Goal: Task Accomplishment & Management: Manage account settings

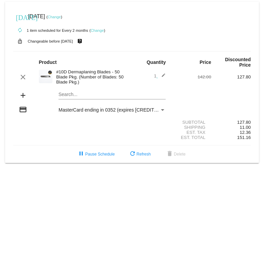
click at [25, 97] on mat-icon "add" at bounding box center [23, 95] width 8 height 8
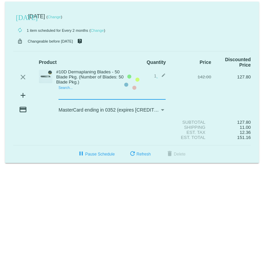
click at [64, 96] on mat-card "today Sep 22 2025 ( Change ) autorenew 1 item scheduled for Every 2 months ( Ch…" at bounding box center [132, 82] width 254 height 161
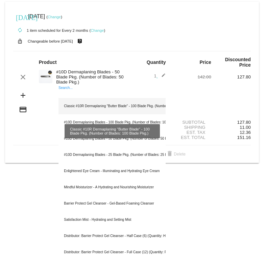
click at [75, 105] on div "Classic #10R Dermaplaning "Butter Blade" - 100 Blade Pkg. (Number of Blades: 10…" at bounding box center [111, 106] width 107 height 16
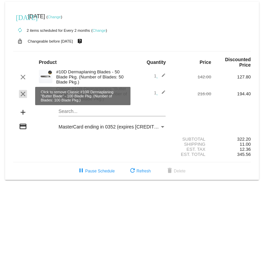
click at [21, 94] on mat-icon "clear" at bounding box center [23, 94] width 8 height 8
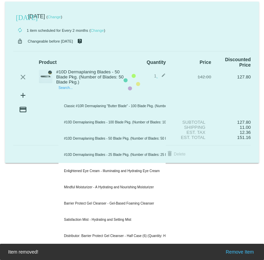
click at [77, 96] on mat-card "today Sep 22 2025 ( Change ) autorenew 1 item scheduled for Every 2 months ( Ch…" at bounding box center [132, 82] width 254 height 161
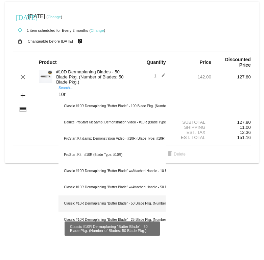
type input "10r"
click at [85, 200] on div "Classic #10R Dermaplaning "Butter Blade" - 50 Blade Pkg. (Number of Blades: 50 …" at bounding box center [111, 203] width 107 height 16
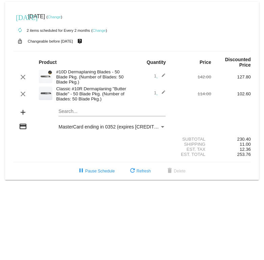
click at [65, 14] on div "today Sep 22 2025 ( Change )" at bounding box center [131, 17] width 237 height 14
click at [61, 16] on link "Change" at bounding box center [54, 17] width 13 height 4
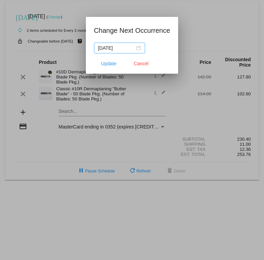
click at [137, 47] on div "2025-09-22" at bounding box center [119, 47] width 43 height 7
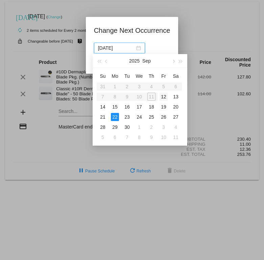
click at [166, 97] on div "12" at bounding box center [163, 97] width 8 height 8
type input "2025-09-12"
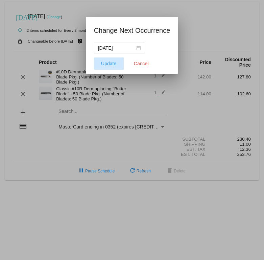
click at [105, 63] on span "Update" at bounding box center [108, 63] width 15 height 5
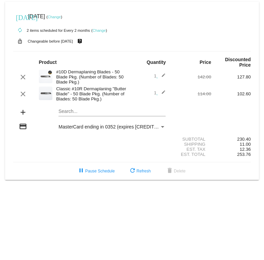
click at [98, 114] on mat-card "[DATE] [DATE] ( Change ) autorenew 2 items scheduled for Every 2 months ( Chang…" at bounding box center [132, 91] width 254 height 178
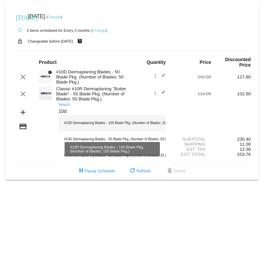
type input "10d"
click at [126, 130] on div "#10D Dermaplaning Blades - 100 Blade Pkg. (Number of Blades: 100 Blade Pkg.)" at bounding box center [111, 123] width 107 height 16
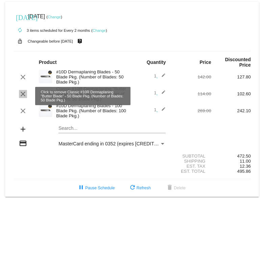
click at [24, 95] on mat-icon "clear" at bounding box center [23, 94] width 8 height 8
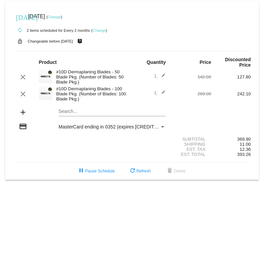
click at [165, 77] on mat-icon "edit" at bounding box center [161, 77] width 8 height 8
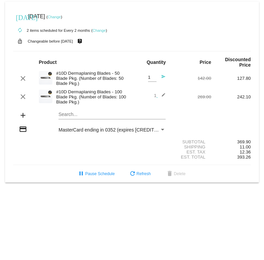
type input "2"
click at [155, 77] on input "2" at bounding box center [152, 77] width 8 height 5
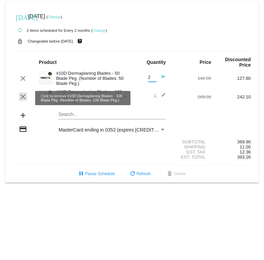
click at [21, 96] on mat-icon "clear" at bounding box center [23, 97] width 8 height 8
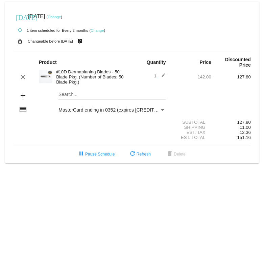
click at [164, 79] on mat-icon "edit" at bounding box center [161, 77] width 8 height 8
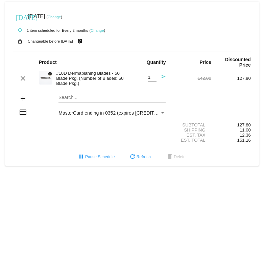
type input "2"
click at [154, 75] on input "2" at bounding box center [152, 77] width 8 height 5
click at [163, 79] on mat-icon "send" at bounding box center [161, 78] width 8 height 8
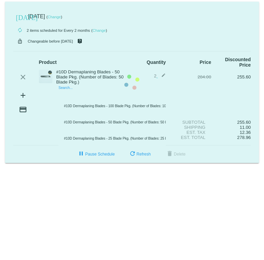
click at [87, 95] on input "Search..." at bounding box center [111, 94] width 107 height 5
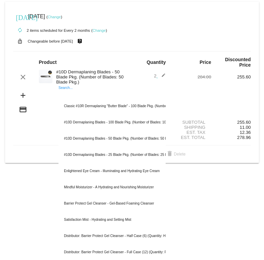
type input "0"
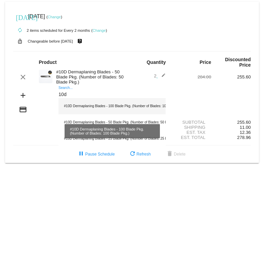
type input "10d"
click at [85, 108] on div "#10D Dermaplaning Blades - 100 Blade Pkg. (Number of Blades: 100 Blade Pkg.)" at bounding box center [111, 106] width 107 height 16
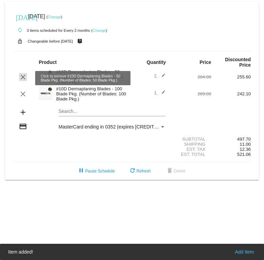
click at [23, 75] on mat-icon "clear" at bounding box center [23, 77] width 8 height 8
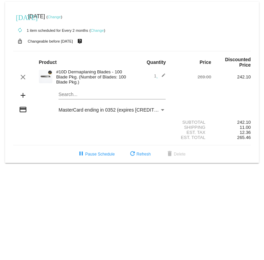
click at [100, 30] on link "Change" at bounding box center [97, 30] width 13 height 4
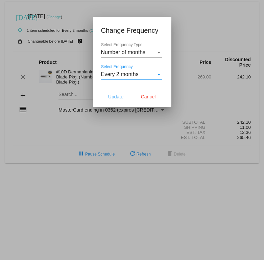
click at [158, 74] on div "Select Frequency" at bounding box center [158, 75] width 3 height 2
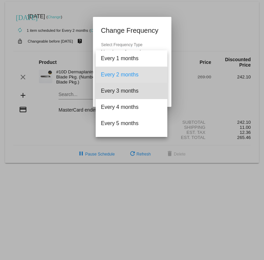
click at [138, 89] on span "Every 3 months" at bounding box center [131, 91] width 61 height 16
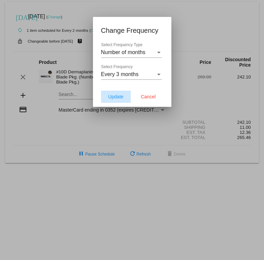
click at [122, 97] on span "Update" at bounding box center [115, 96] width 15 height 5
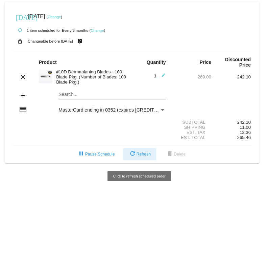
click at [137, 153] on button "refresh Refresh" at bounding box center [139, 154] width 33 height 12
